Goal: Task Accomplishment & Management: Use online tool/utility

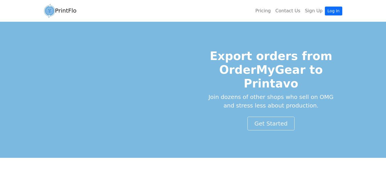
click at [333, 8] on link "Log In" at bounding box center [333, 11] width 17 height 9
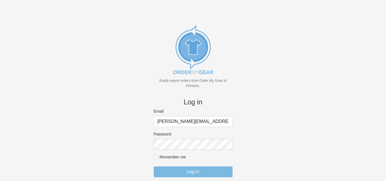
type input "amy@18threads.com"
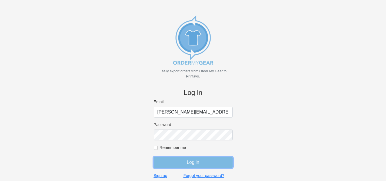
click at [186, 159] on input "Log in" at bounding box center [193, 162] width 79 height 11
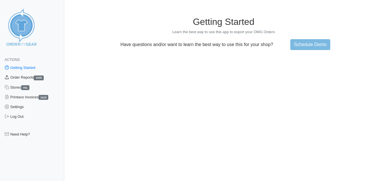
click at [25, 75] on link "Order Reports 1535" at bounding box center [32, 78] width 64 height 10
click at [24, 77] on link "Order Reports 1535" at bounding box center [32, 78] width 64 height 10
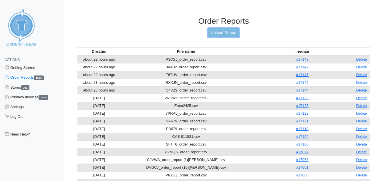
click at [225, 33] on link "Upload Report" at bounding box center [223, 32] width 31 height 9
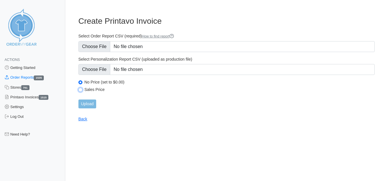
click at [81, 88] on input "Sales Price" at bounding box center [80, 90] width 4 height 4
radio input "true"
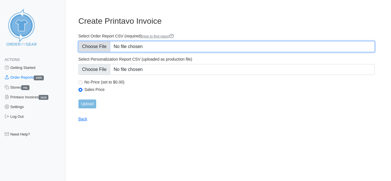
click at [97, 49] on input "Select Order Report CSV (required) How to find report" at bounding box center [226, 46] width 296 height 11
type input "C:\fakepath\4BUNP_OrderReport.csv"
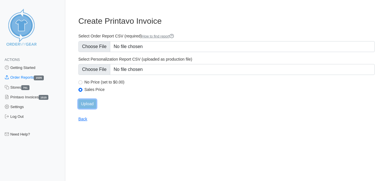
click at [88, 103] on input "Upload" at bounding box center [87, 103] width 18 height 9
